Goal: Navigation & Orientation: Find specific page/section

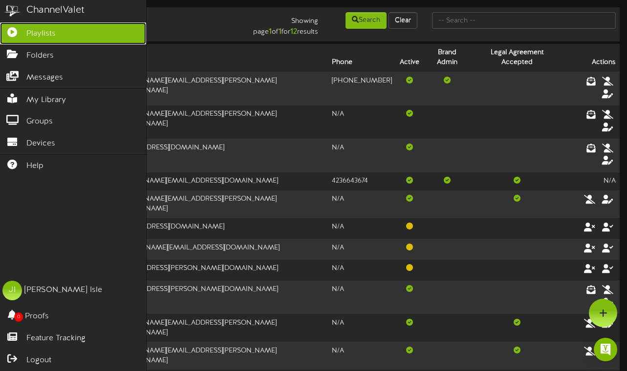
click at [34, 30] on span "Playlists" at bounding box center [40, 33] width 29 height 11
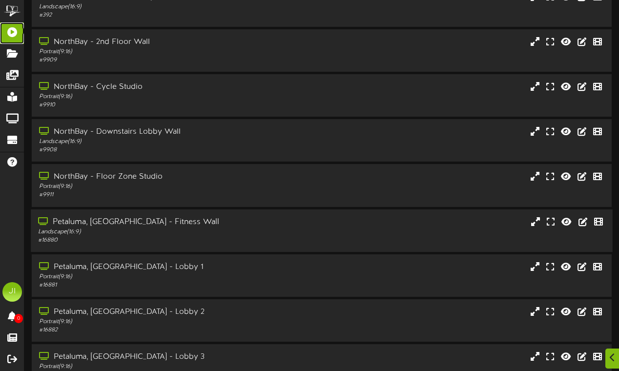
scroll to position [105, 0]
click at [108, 222] on div "Petaluma, [GEOGRAPHIC_DATA] - Fitness Wall" at bounding box center [152, 222] width 228 height 11
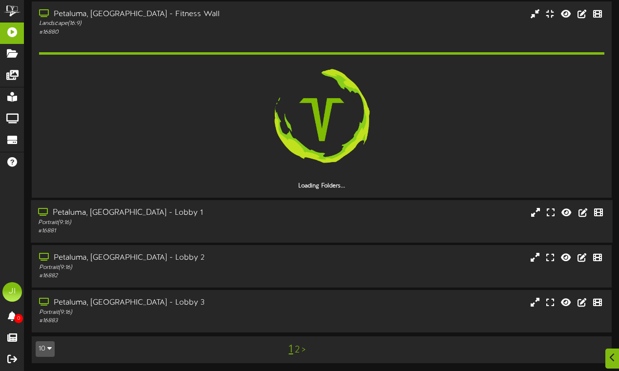
scroll to position [288, 0]
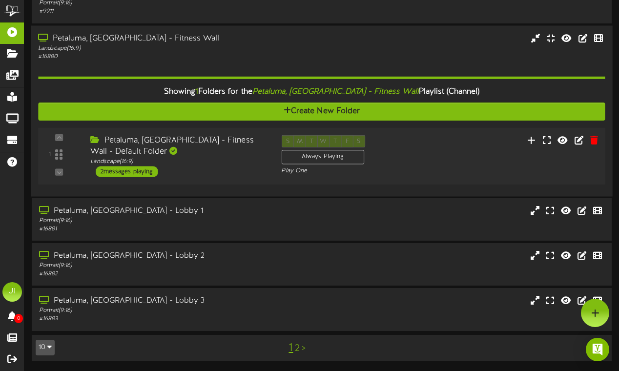
click at [159, 147] on div "Petaluma, [GEOGRAPHIC_DATA] - Fitness Wall - Default Folder" at bounding box center [178, 146] width 176 height 22
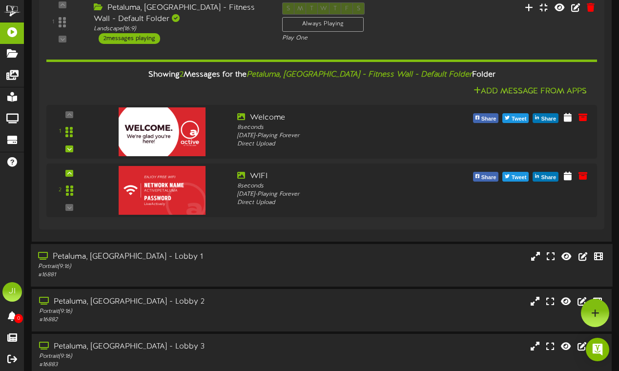
click at [148, 253] on div "Petaluma, [GEOGRAPHIC_DATA] - Lobby 1" at bounding box center [152, 257] width 228 height 11
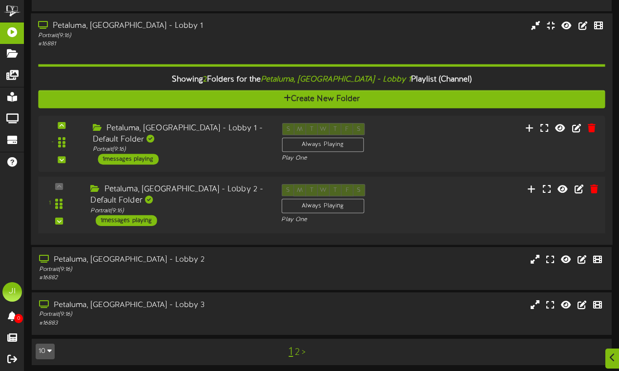
scroll to position [652, 0]
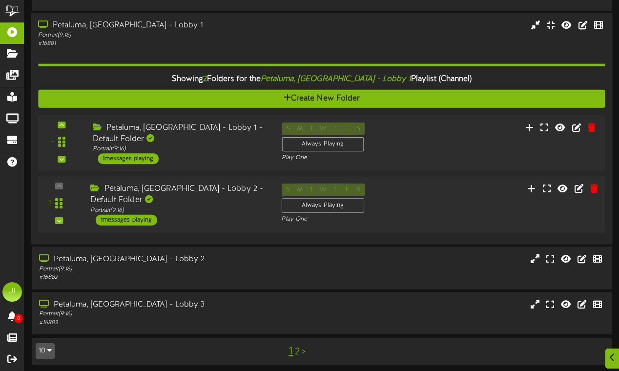
click at [188, 204] on div "Petaluma, [GEOGRAPHIC_DATA] - Lobby 2 - Default Folder Portrait ( 9:16 ) 1 mess…" at bounding box center [178, 204] width 191 height 42
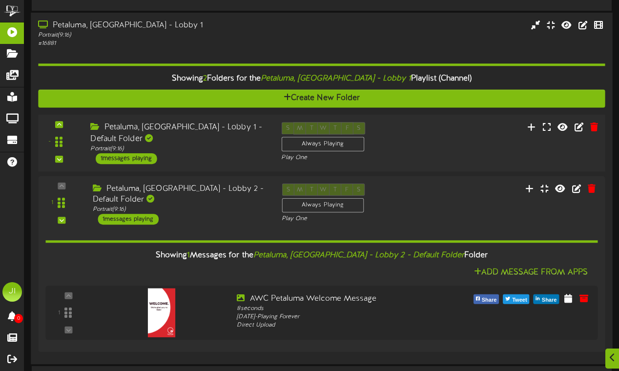
click at [192, 149] on div "Petaluma, [GEOGRAPHIC_DATA] - Lobby 1 - Default Folder Portrait ( 9:16 ) 1 mess…" at bounding box center [178, 143] width 191 height 42
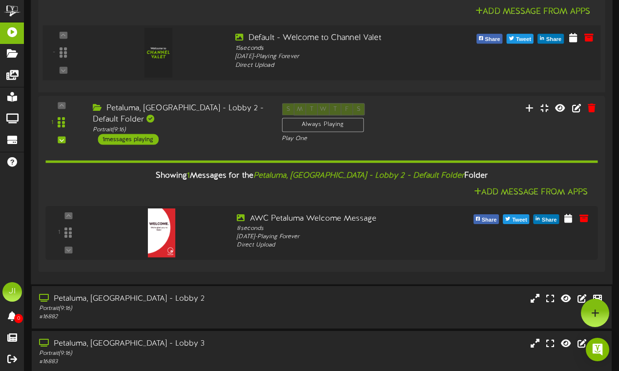
scroll to position [859, 0]
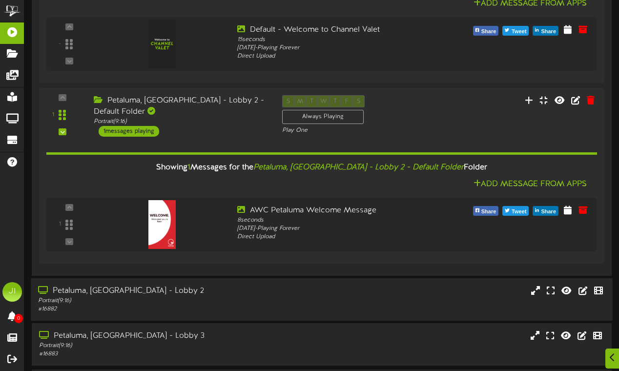
click at [136, 286] on div "Petaluma, [GEOGRAPHIC_DATA] - Lobby 2" at bounding box center [152, 291] width 228 height 11
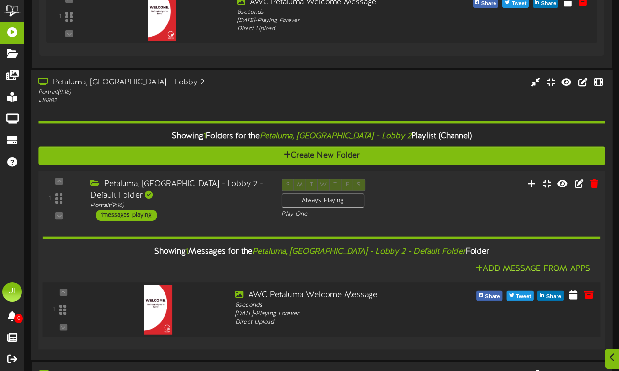
scroll to position [1136, 0]
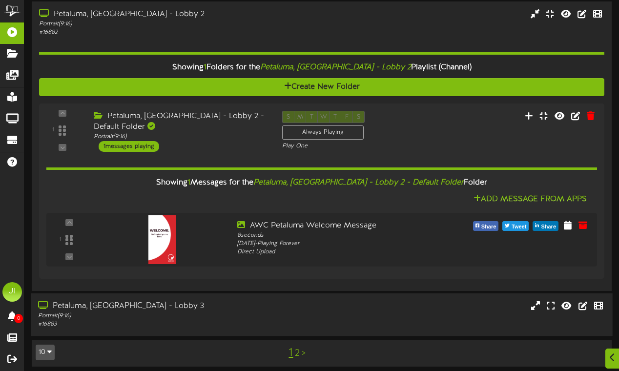
click at [144, 294] on div "Petaluma, [GEOGRAPHIC_DATA] - Lobby 3 Portrait ( 9:16 ) # 16883" at bounding box center [322, 315] width 582 height 43
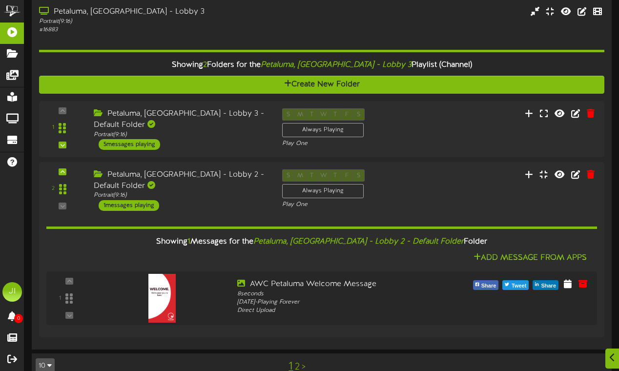
scroll to position [1441, 0]
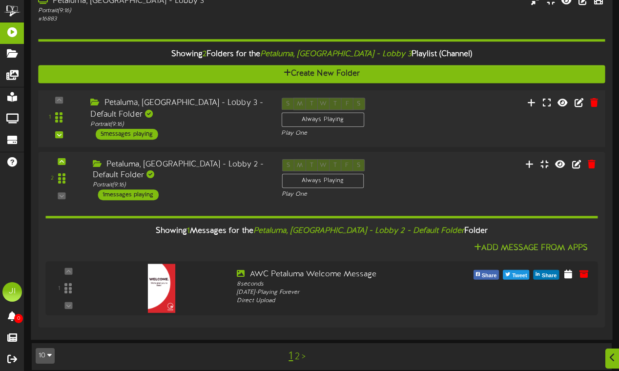
click at [132, 123] on div "1 ( 9:16" at bounding box center [321, 119] width 573 height 42
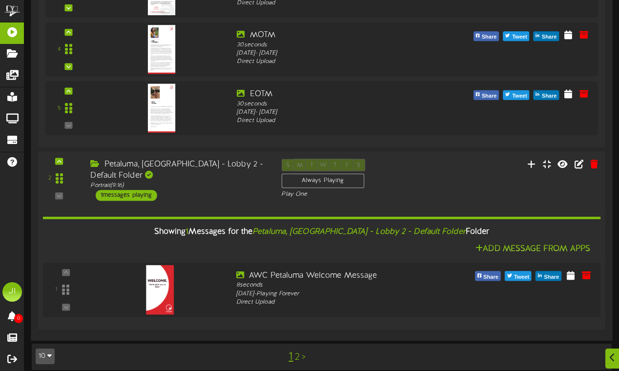
click at [117, 190] on div "1 messages playing" at bounding box center [127, 195] width 62 height 11
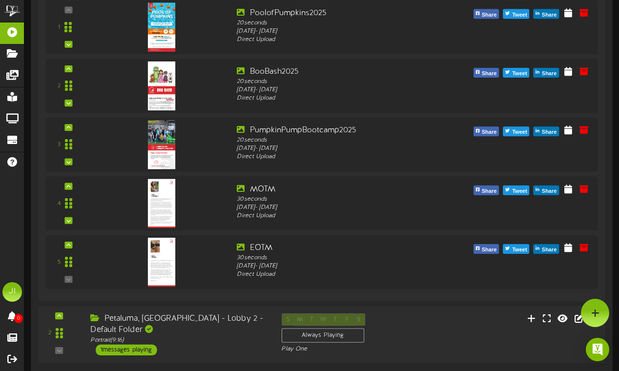
click at [130, 340] on div "2 ( 9:16" at bounding box center [321, 335] width 573 height 42
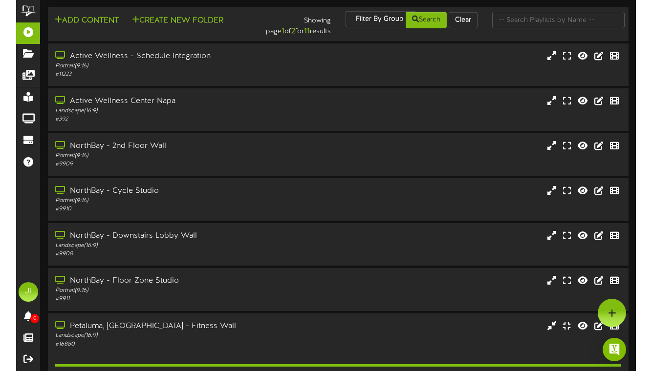
scroll to position [0, 0]
